Goal: Transaction & Acquisition: Purchase product/service

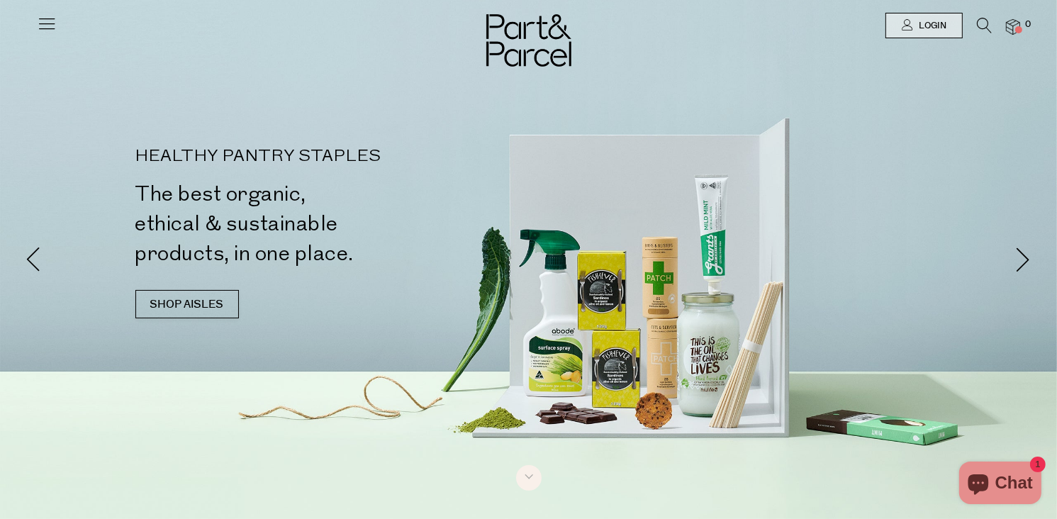
click at [46, 29] on icon at bounding box center [47, 23] width 20 height 20
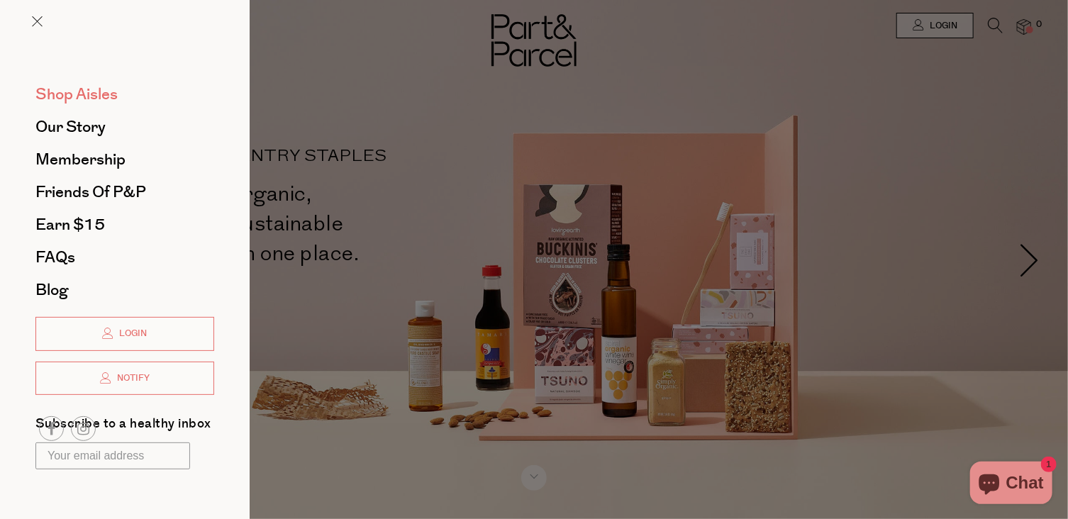
click at [105, 93] on span "Shop Aisles" at bounding box center [76, 94] width 82 height 23
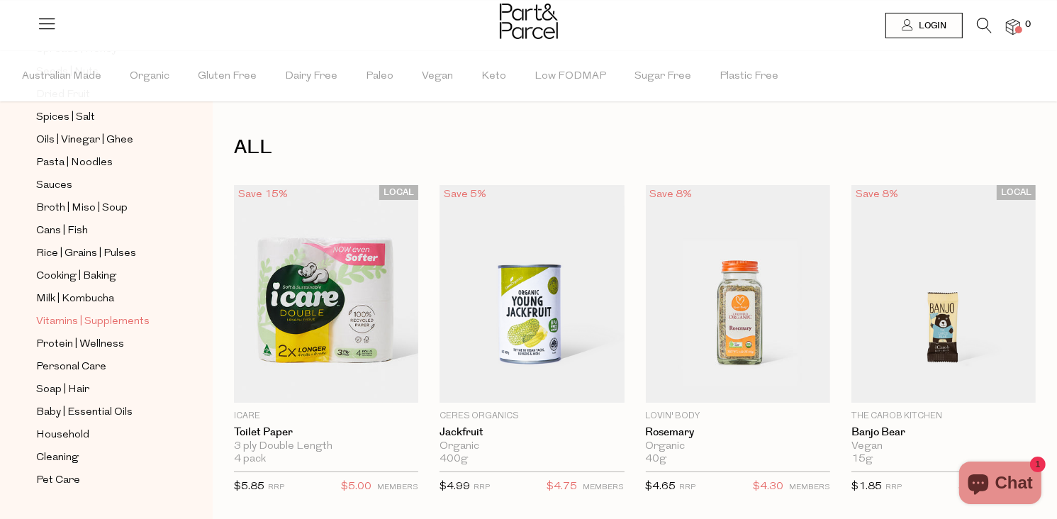
scroll to position [486, 0]
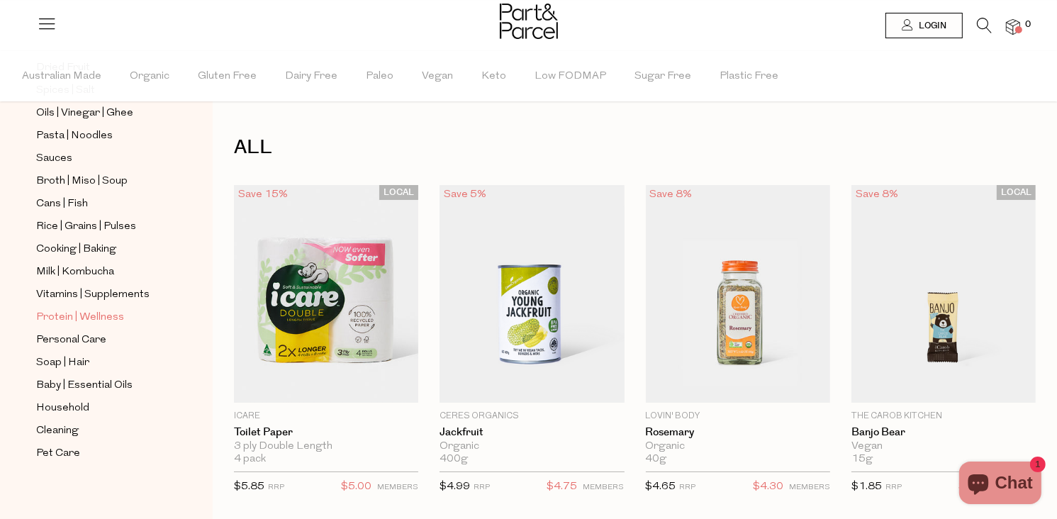
click at [66, 314] on span "Protein | Wellness" at bounding box center [80, 317] width 88 height 17
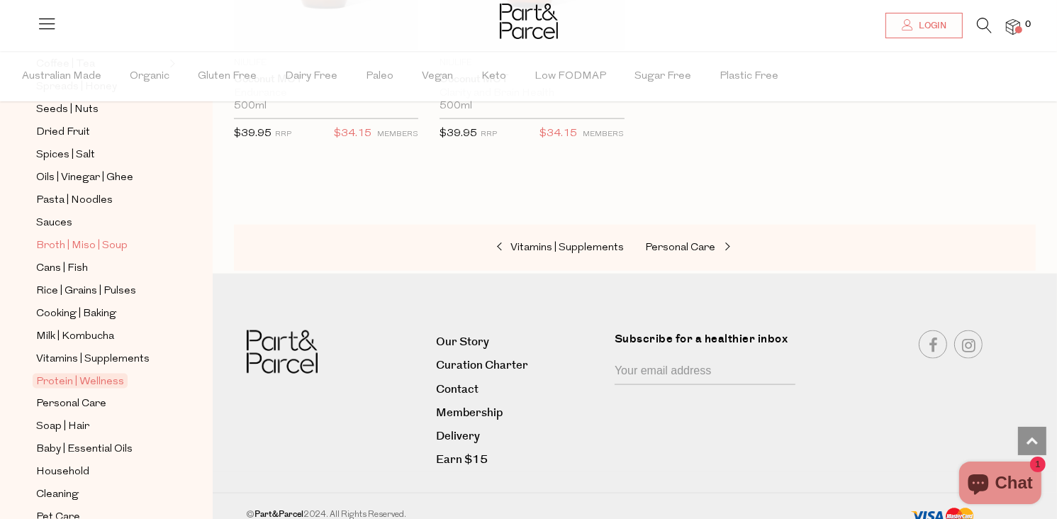
scroll to position [425, 0]
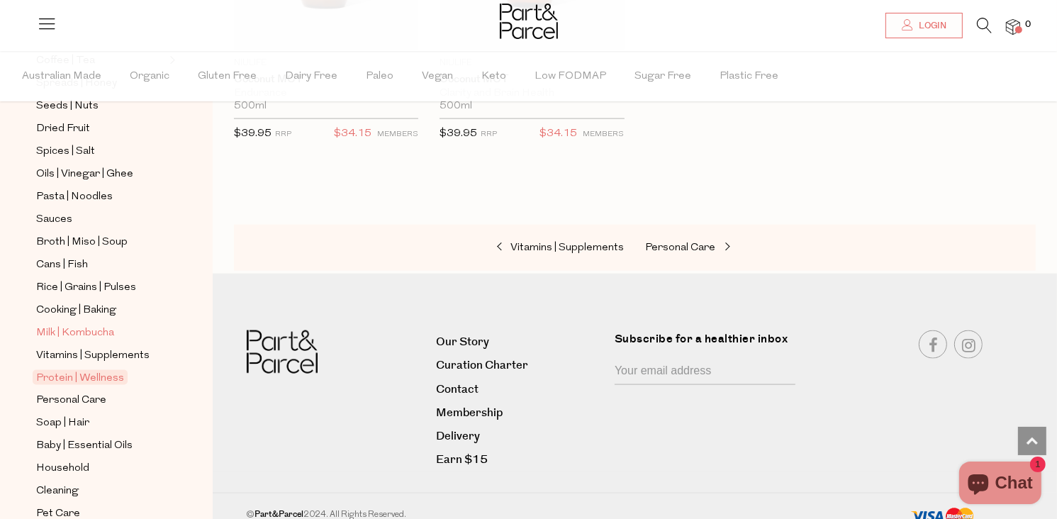
click at [82, 328] on span "Milk | Kombucha" at bounding box center [75, 333] width 78 height 17
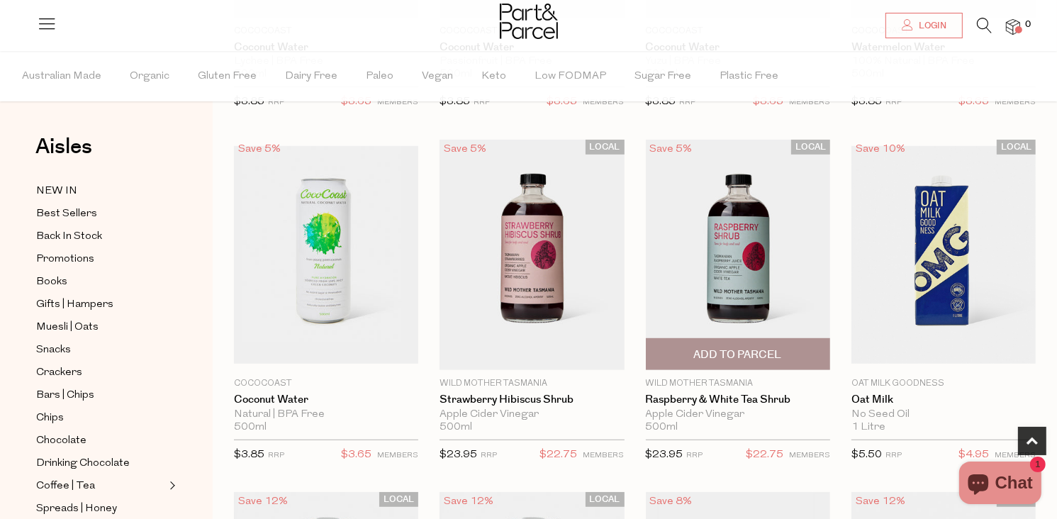
scroll to position [780, 0]
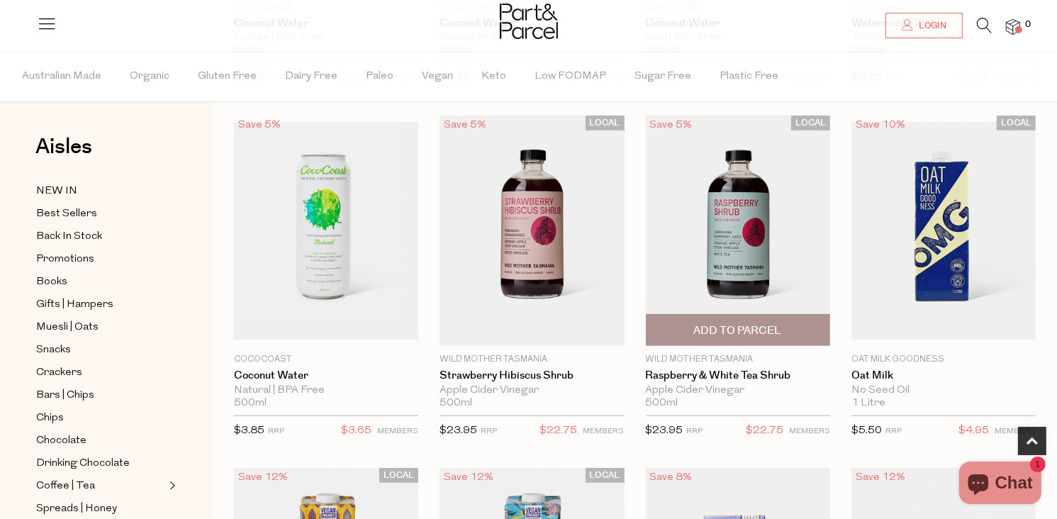
click at [749, 286] on img at bounding box center [738, 231] width 184 height 230
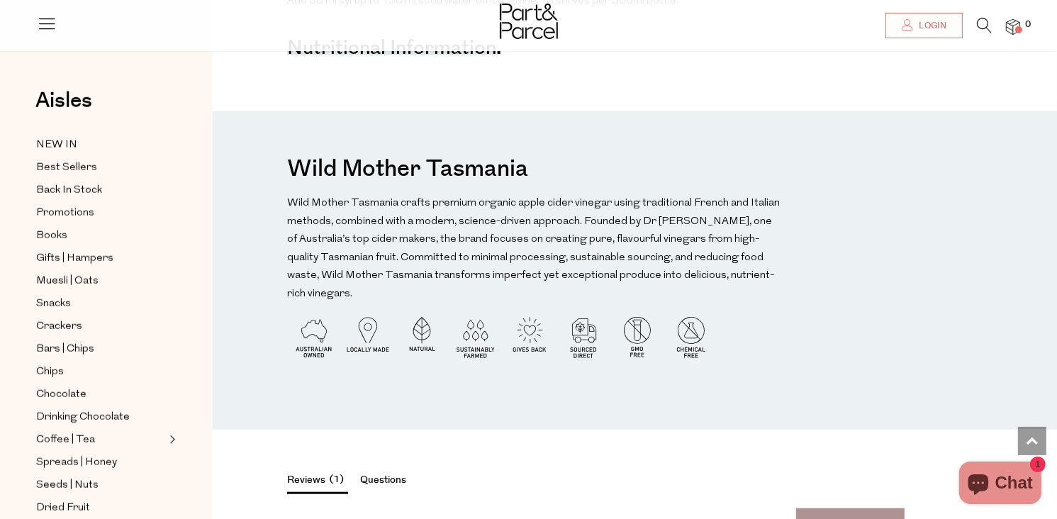
scroll to position [1418, 0]
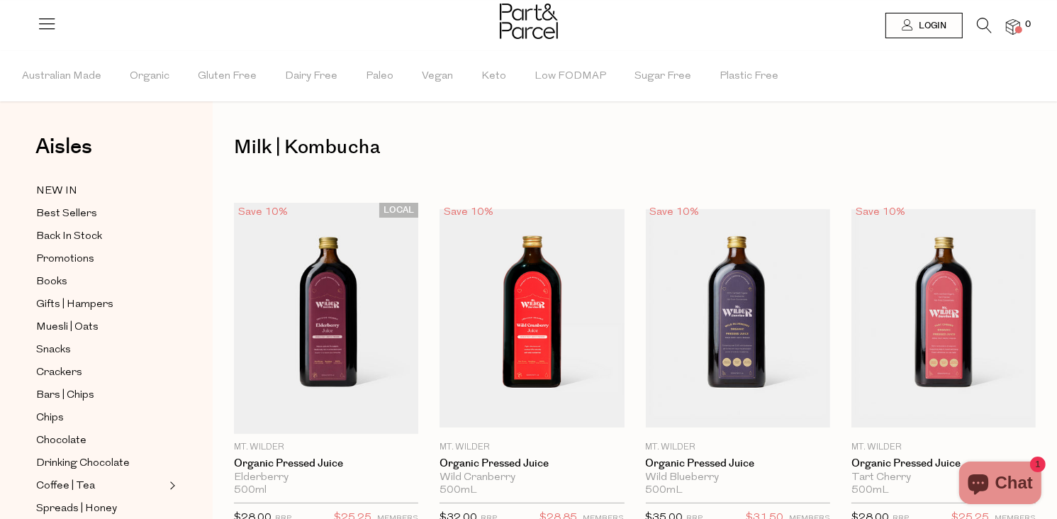
click at [988, 26] on icon at bounding box center [984, 26] width 15 height 16
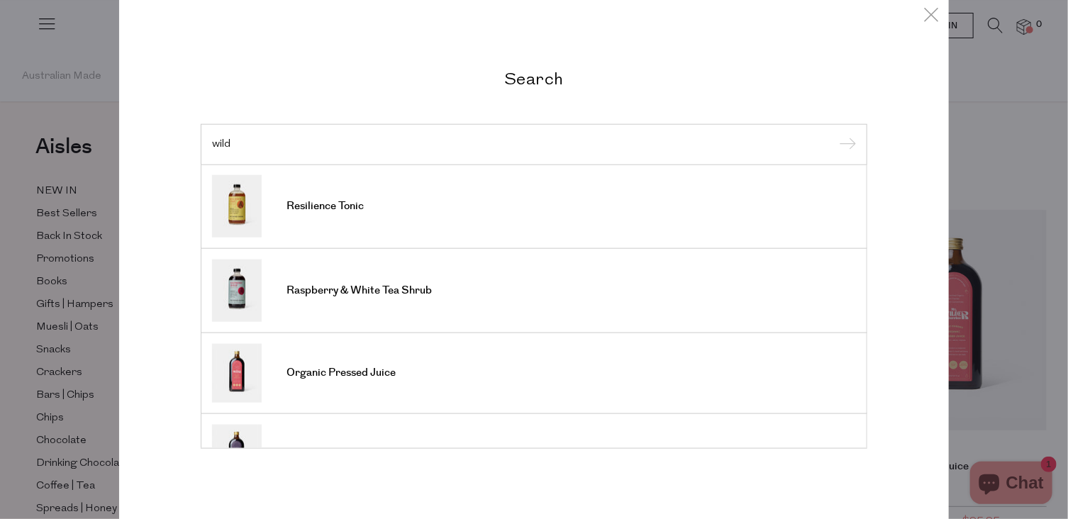
scroll to position [257, 0]
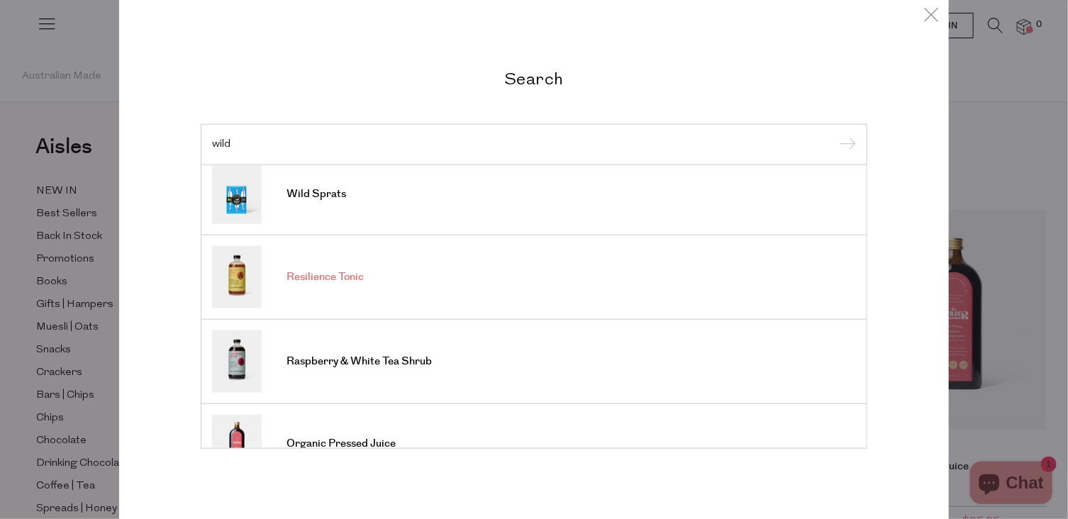
type input "wild"
click at [319, 272] on span "Resilience Tonic" at bounding box center [324, 277] width 77 height 14
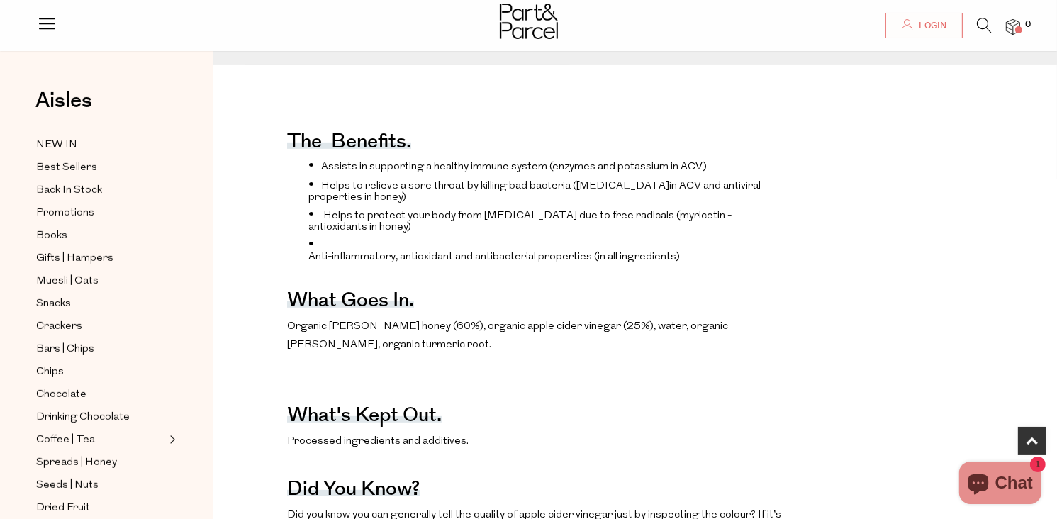
scroll to position [567, 0]
